Goal: Find specific page/section: Find specific page/section

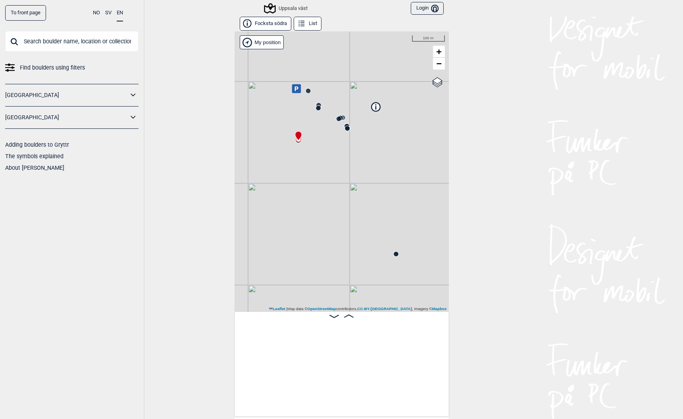
scroll to position [0, 2382]
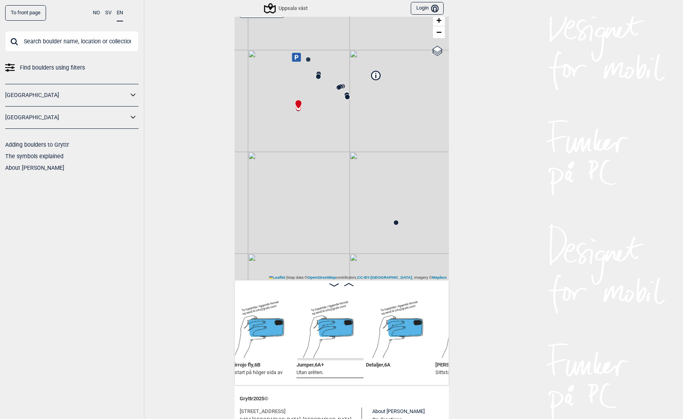
click at [64, 46] on input "text" at bounding box center [71, 41] width 133 height 21
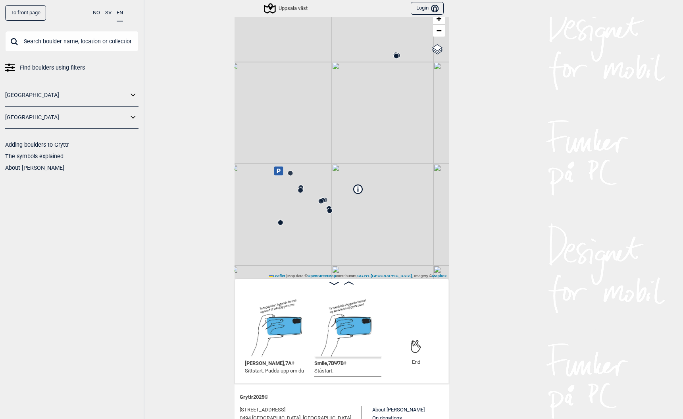
scroll to position [0, 2621]
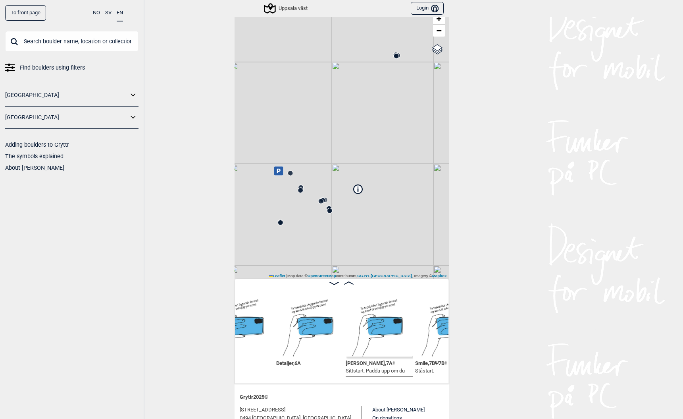
scroll to position [0, 2520]
